Goal: Find specific page/section: Find specific page/section

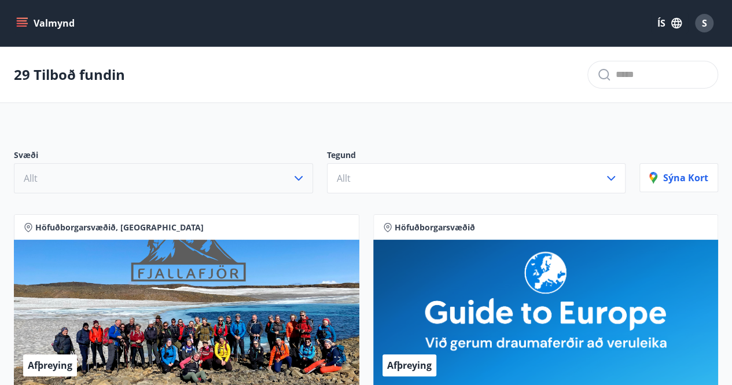
click at [298, 178] on icon "button" at bounding box center [299, 178] width 8 height 5
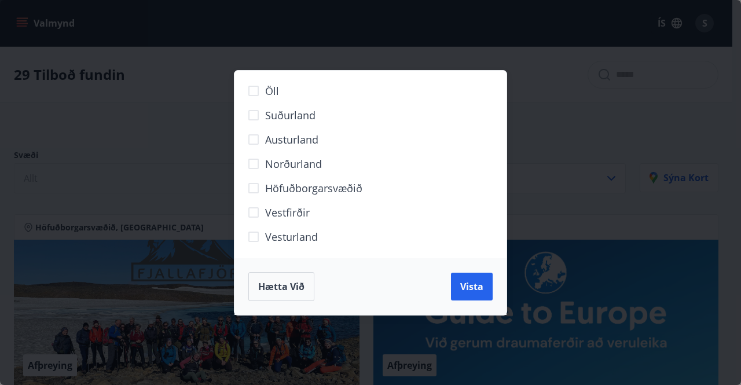
click at [305, 185] on span "Höfuðborgarsvæðið" at bounding box center [313, 188] width 97 height 15
click at [481, 285] on span "Vista" at bounding box center [471, 286] width 23 height 13
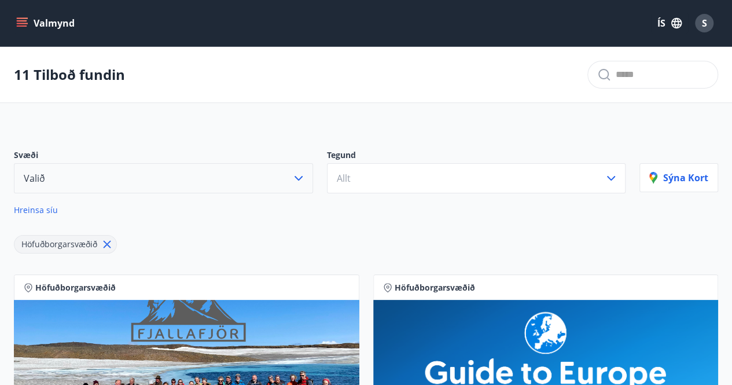
click at [23, 23] on icon "menu" at bounding box center [22, 23] width 12 height 12
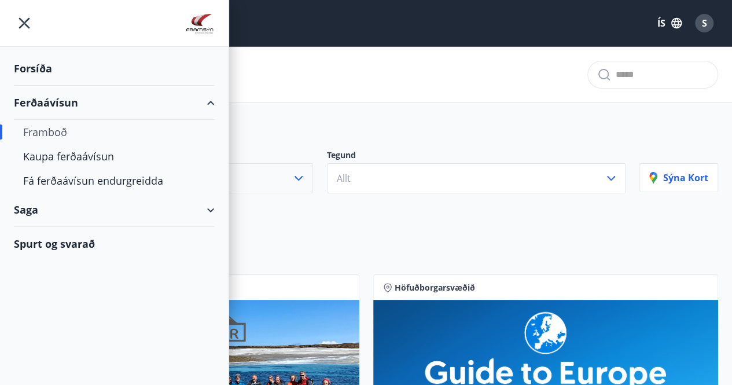
click at [51, 69] on div "Forsíða" at bounding box center [114, 68] width 201 height 34
